Goal: Task Accomplishment & Management: Manage account settings

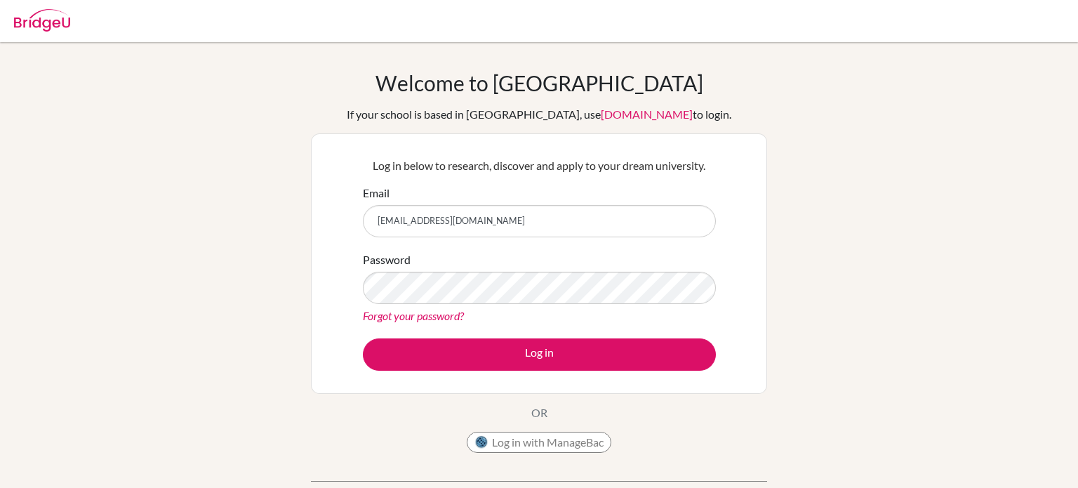
type input "190115@acis.ac.th"
click at [363, 338] on button "Log in" at bounding box center [539, 354] width 353 height 32
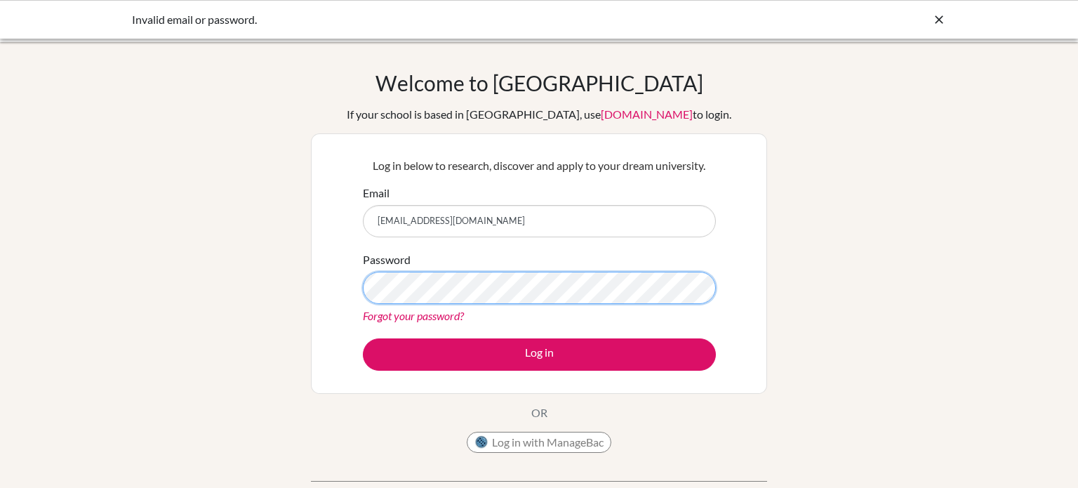
click at [363, 338] on button "Log in" at bounding box center [539, 354] width 353 height 32
click at [418, 315] on link "Forgot your password?" at bounding box center [413, 315] width 101 height 13
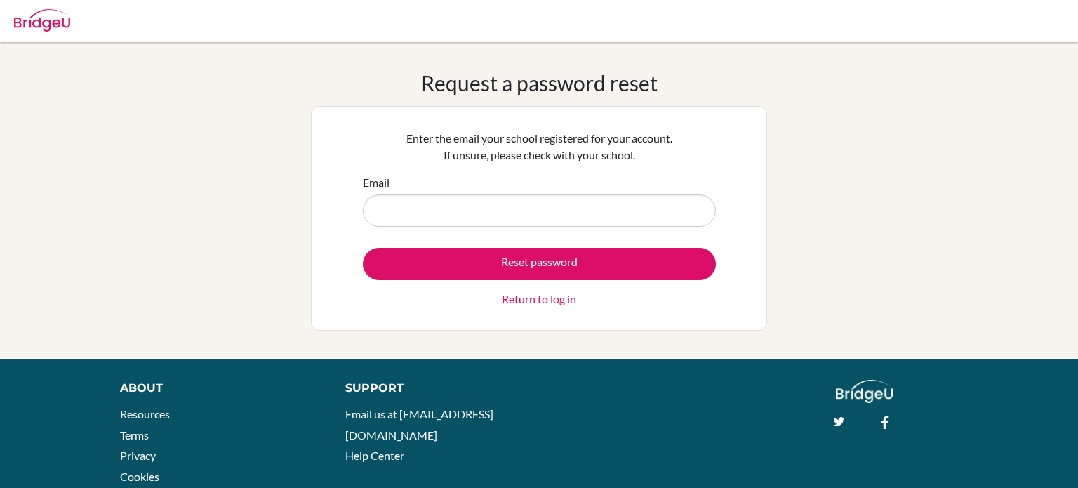
click at [537, 303] on link "Return to log in" at bounding box center [539, 299] width 74 height 17
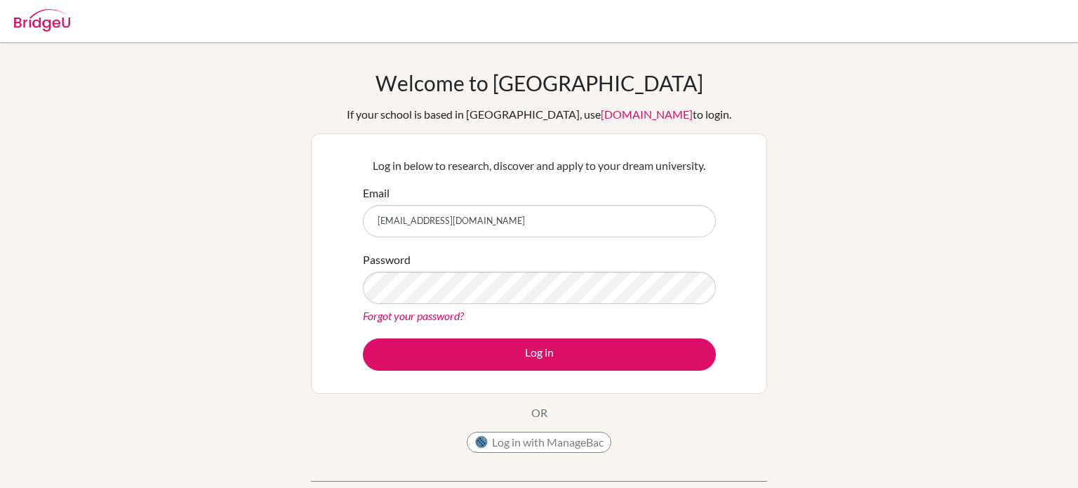
type input "[EMAIL_ADDRESS][DOMAIN_NAME]"
click at [363, 338] on button "Log in" at bounding box center [539, 354] width 353 height 32
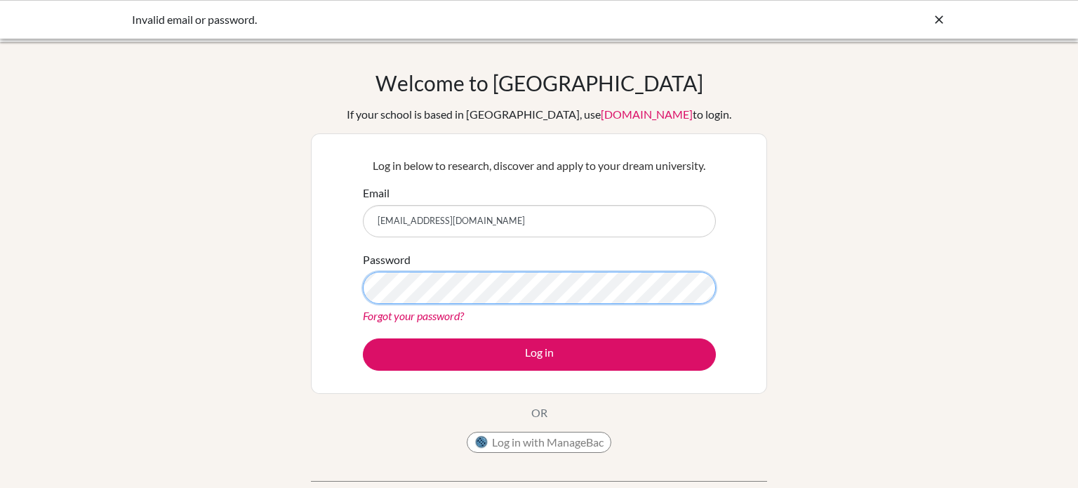
click at [363, 338] on button "Log in" at bounding box center [539, 354] width 353 height 32
click at [451, 314] on link "Forgot your password?" at bounding box center [413, 315] width 101 height 13
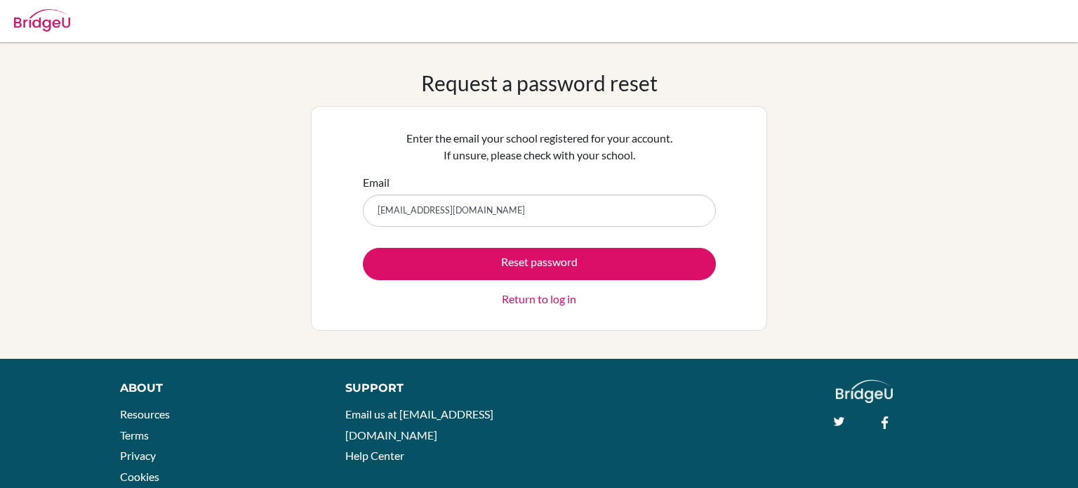
type input "[EMAIL_ADDRESS][DOMAIN_NAME]"
click at [363, 248] on button "Reset password" at bounding box center [539, 264] width 353 height 32
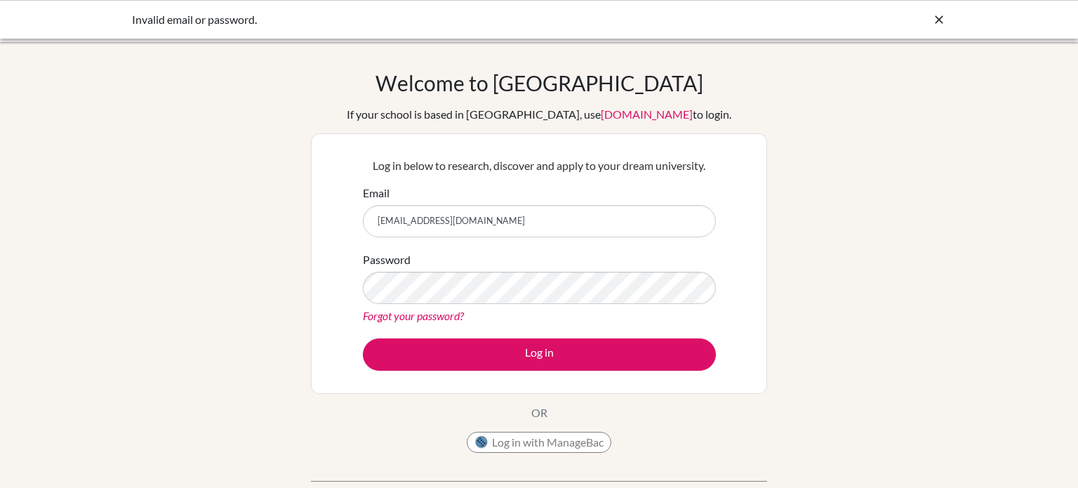
click at [942, 11] on div at bounding box center [939, 19] width 14 height 17
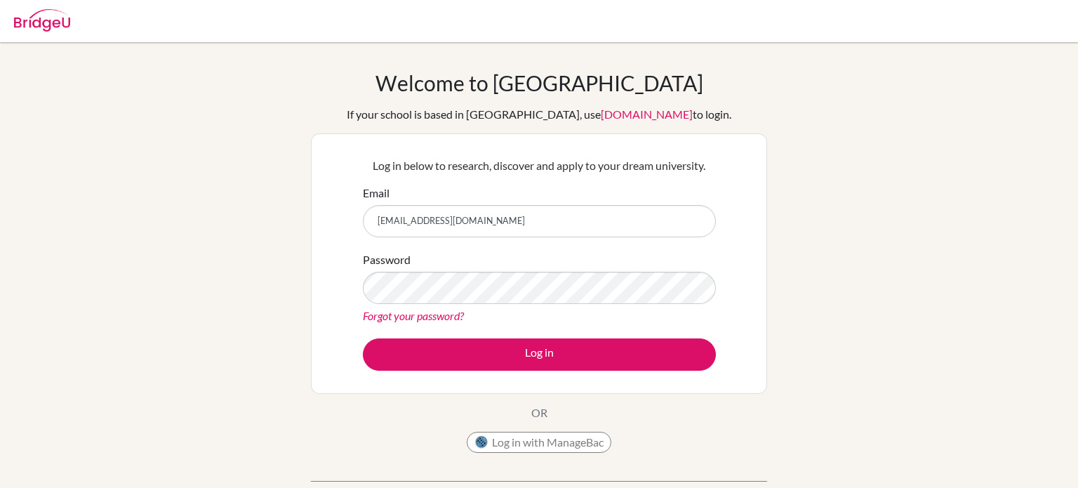
click at [458, 319] on link "Forgot your password?" at bounding box center [413, 315] width 101 height 13
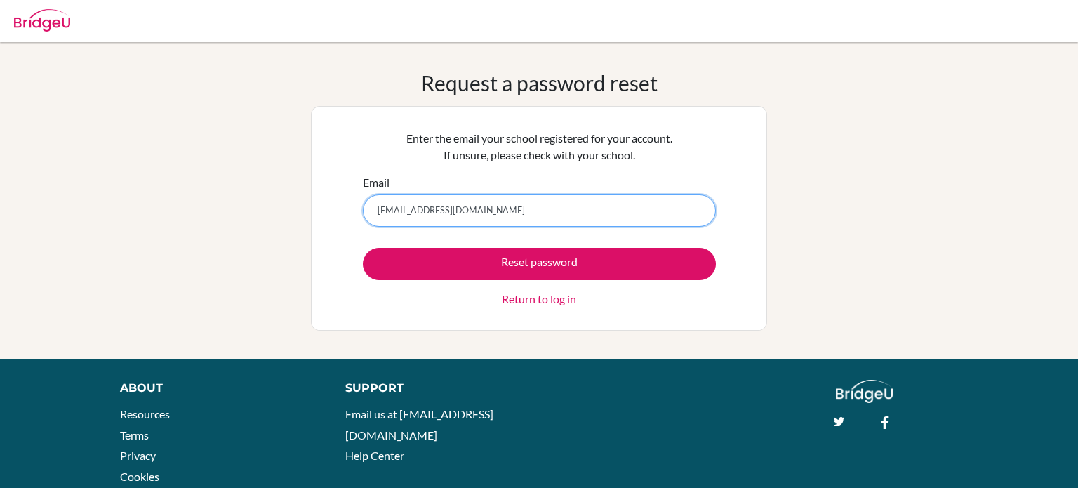
type input "[EMAIL_ADDRESS][DOMAIN_NAME]"
click at [363, 248] on button "Reset password" at bounding box center [539, 264] width 353 height 32
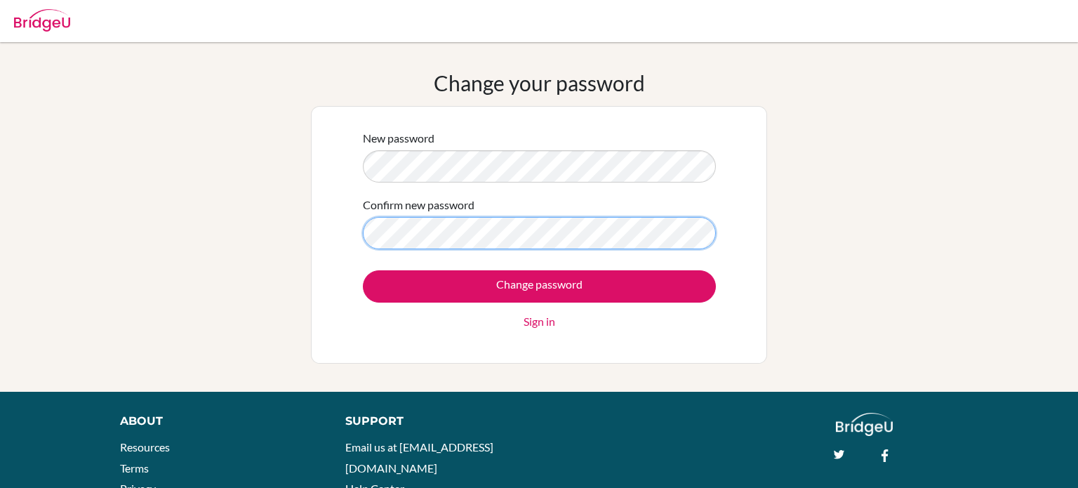
click at [363, 270] on input "Change password" at bounding box center [539, 286] width 353 height 32
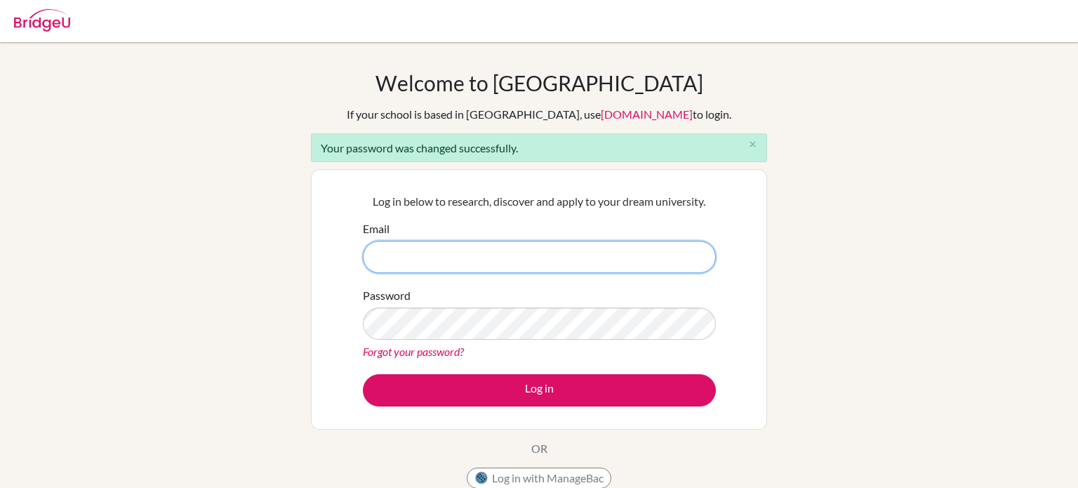
type input "190115@gmail.com"
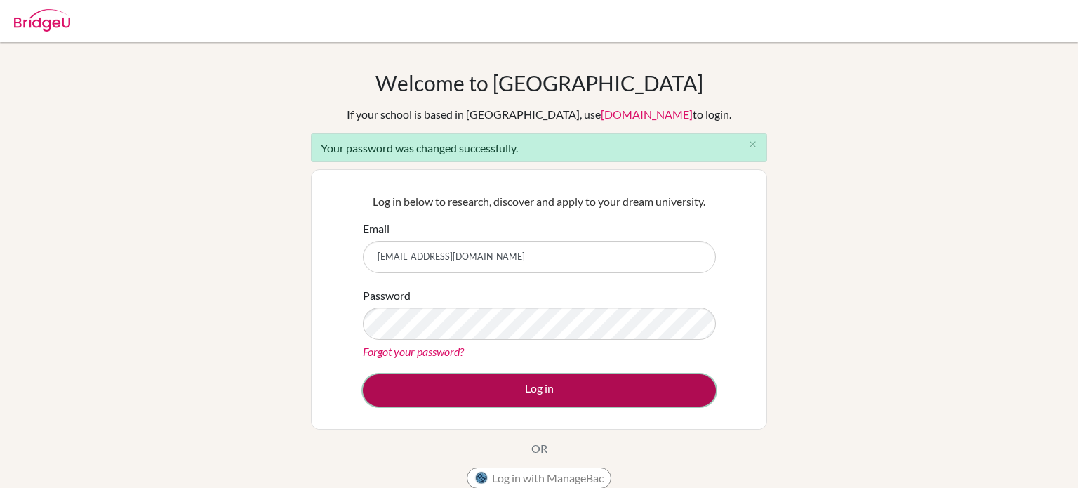
click at [692, 386] on button "Log in" at bounding box center [539, 390] width 353 height 32
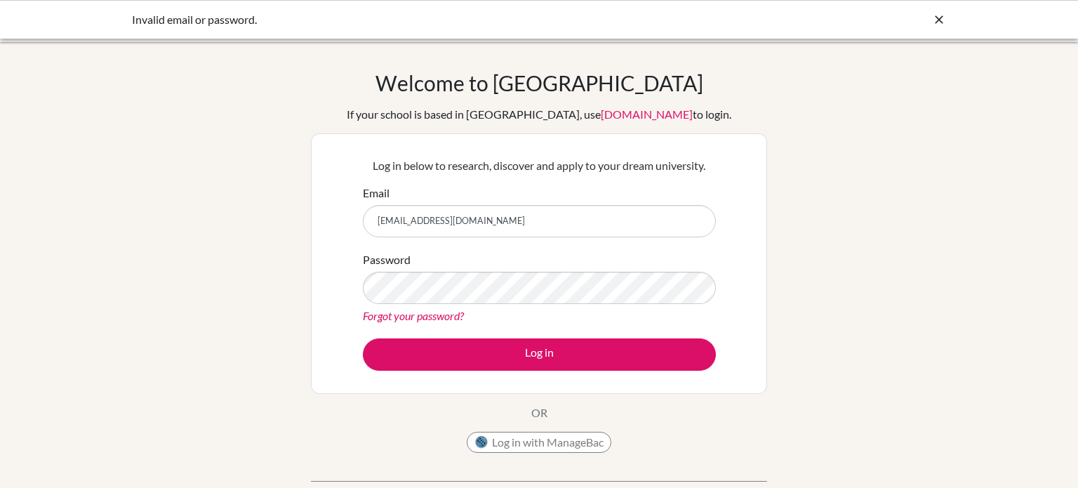
click at [692, 386] on div "Log in below to research, discover and apply to your dream university. Email 19…" at bounding box center [539, 263] width 456 height 260
click at [690, 385] on div "Log in below to research, discover and apply to your dream university. Email 19…" at bounding box center [539, 263] width 456 height 260
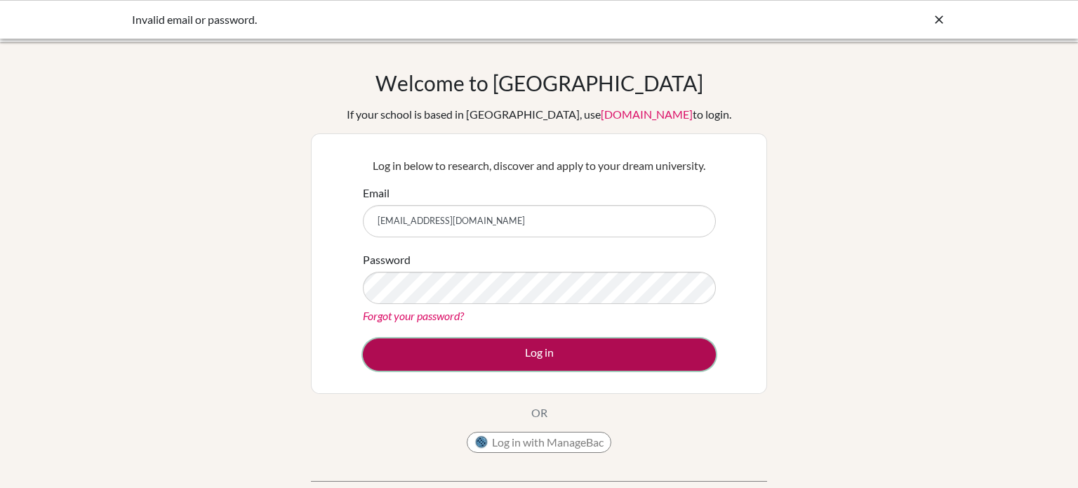
click at [700, 359] on button "Log in" at bounding box center [539, 354] width 353 height 32
click at [697, 361] on button "Log in" at bounding box center [539, 354] width 353 height 32
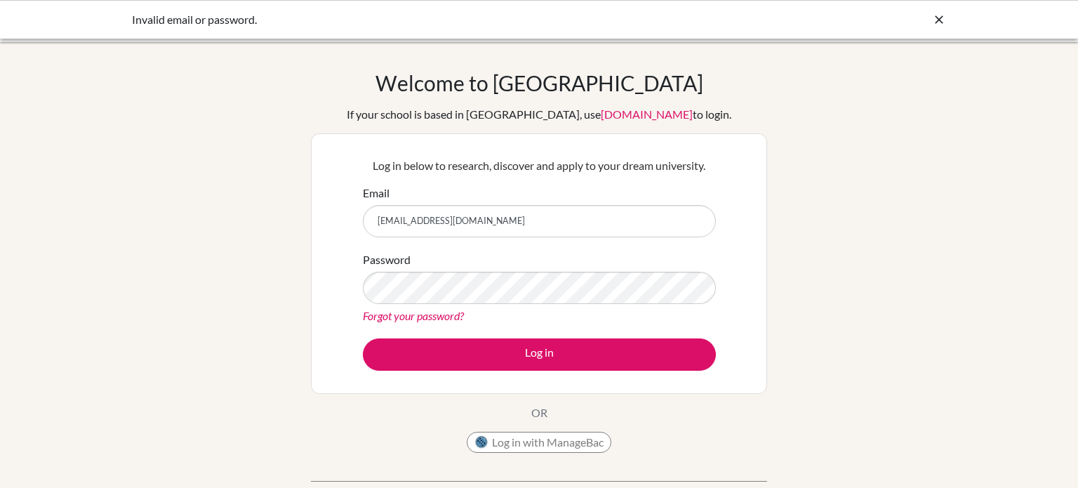
click at [363, 338] on button "Log in" at bounding box center [539, 354] width 353 height 32
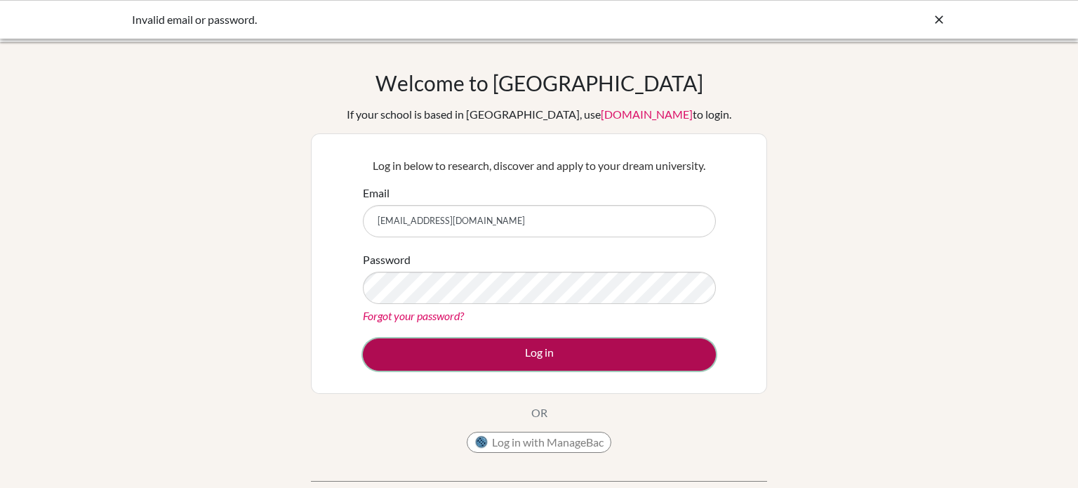
click at [578, 345] on button "Log in" at bounding box center [539, 354] width 353 height 32
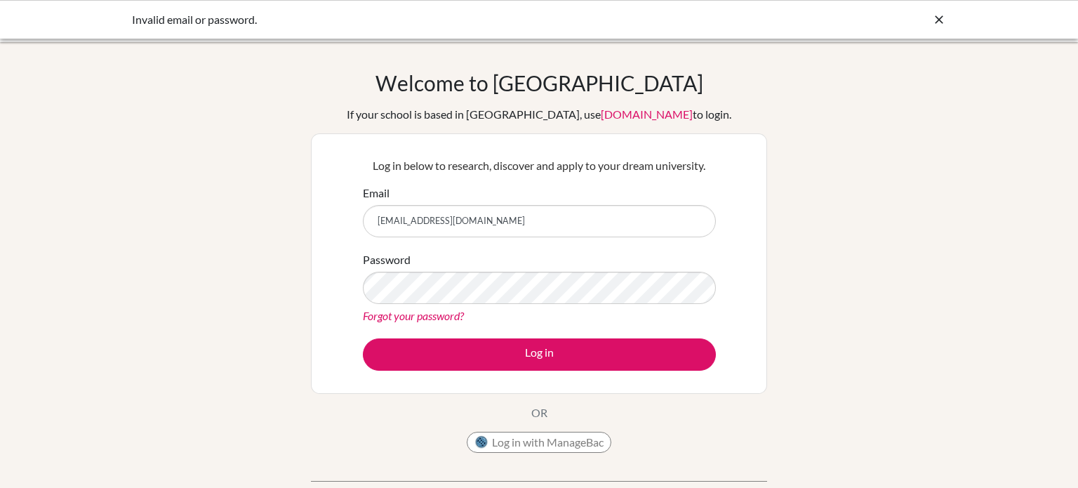
click at [363, 338] on button "Log in" at bounding box center [539, 354] width 353 height 32
type input "[EMAIL_ADDRESS]"
type input "190115@acis.ac.th.com"
click at [363, 338] on button "Log in" at bounding box center [539, 354] width 353 height 32
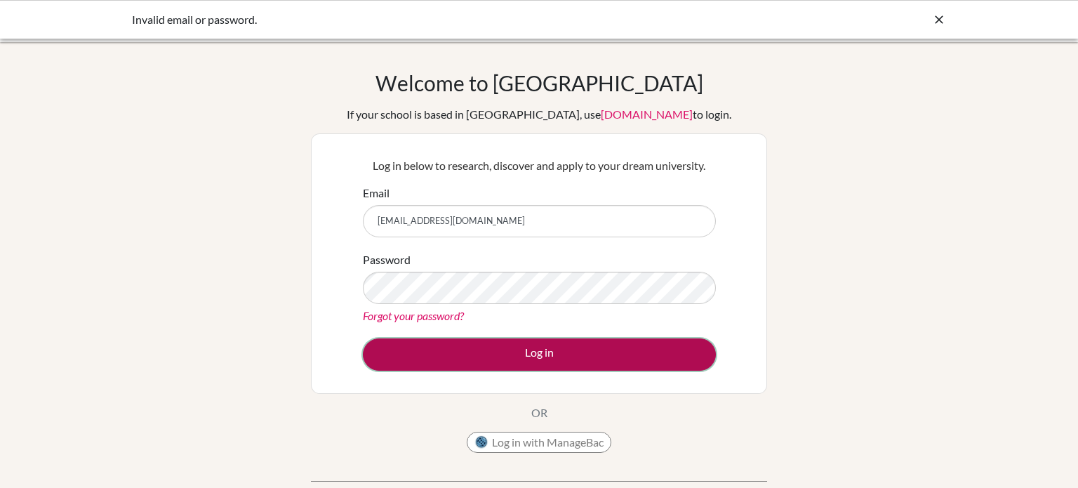
click at [608, 350] on button "Log in" at bounding box center [539, 354] width 353 height 32
click at [608, 351] on button "Log in" at bounding box center [539, 354] width 353 height 32
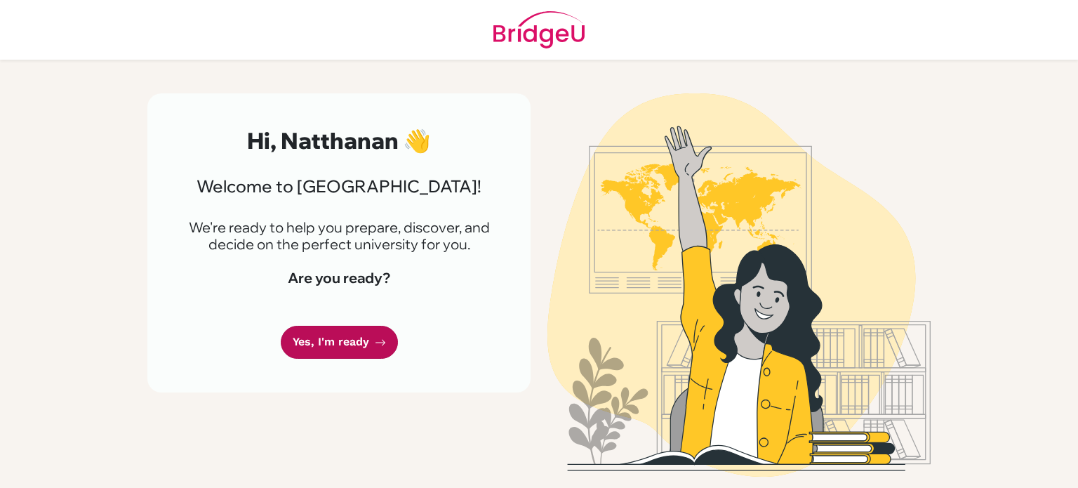
click at [340, 336] on link "Yes, I'm ready" at bounding box center [339, 342] width 117 height 33
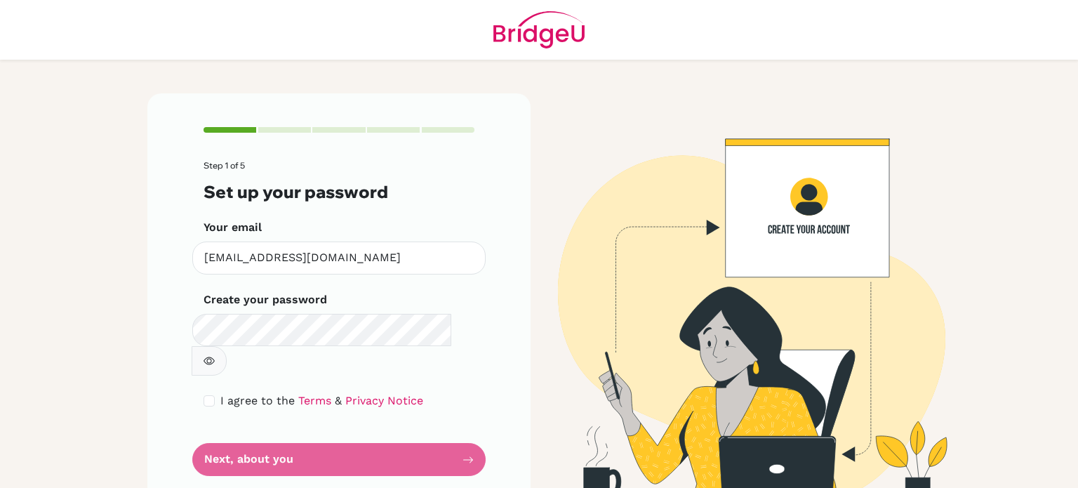
click at [227, 346] on button "button" at bounding box center [209, 360] width 35 height 29
click at [214, 395] on input "checkbox" at bounding box center [209, 400] width 11 height 11
checkbox input "true"
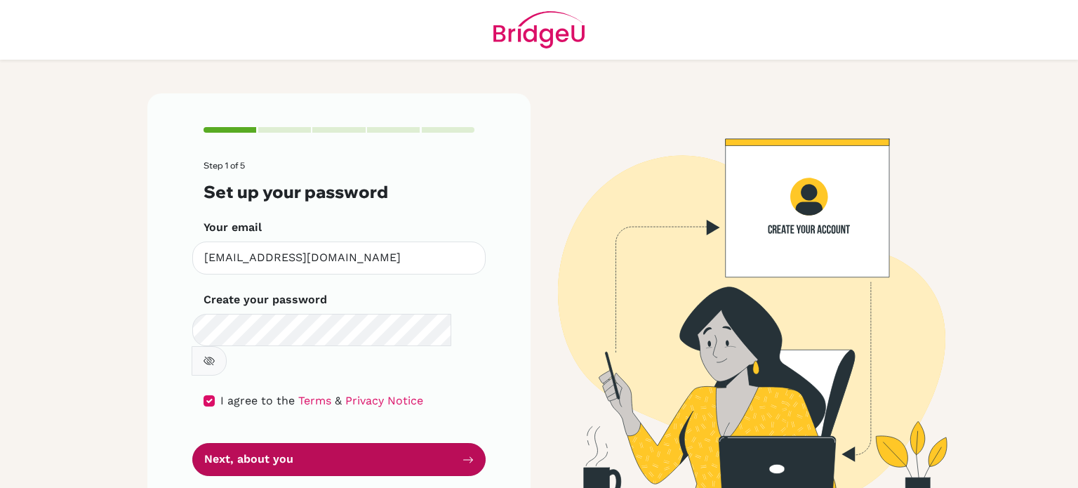
click at [257, 443] on button "Next, about you" at bounding box center [338, 459] width 293 height 33
